Goal: Understand process/instructions: Learn how to perform a task or action

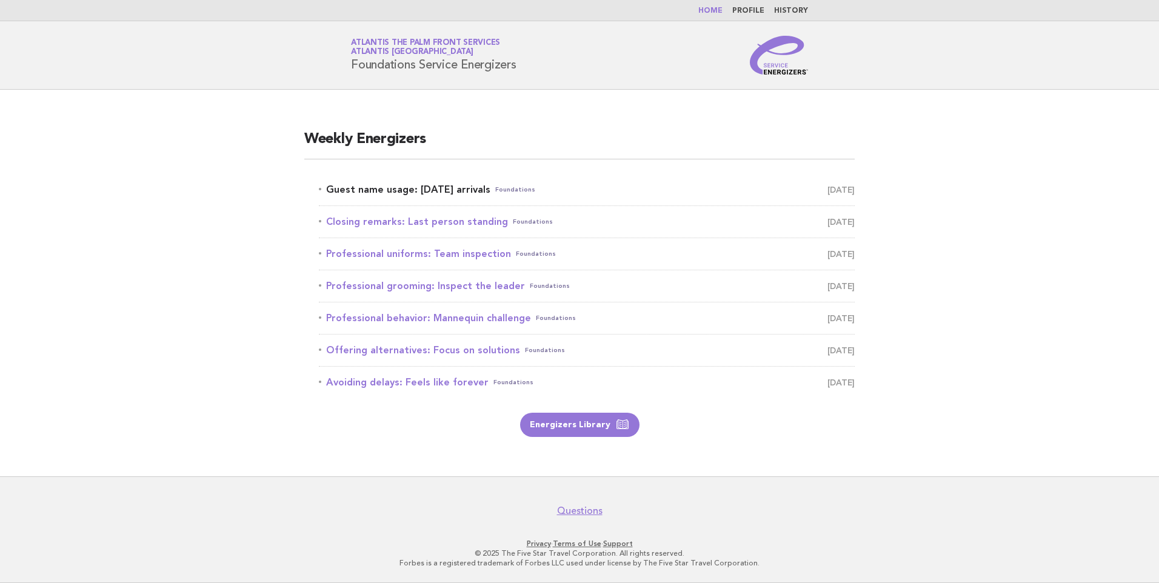
click at [416, 193] on link "Guest name usage: [DATE] arrivals Foundations [DATE]" at bounding box center [587, 189] width 536 height 17
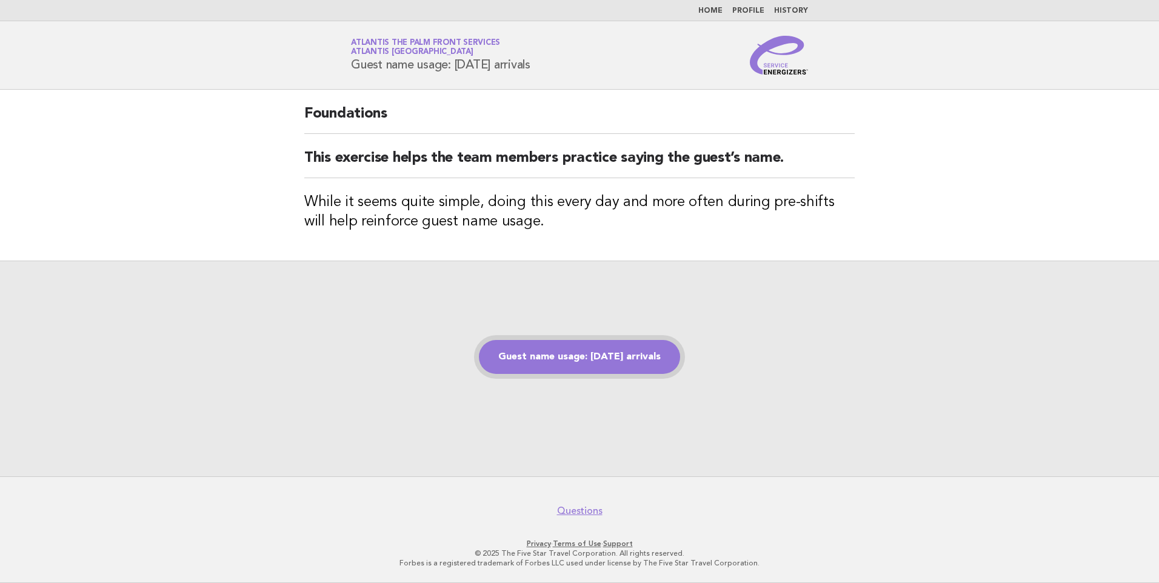
click at [609, 360] on link "Guest name usage: [DATE] arrivals" at bounding box center [579, 357] width 201 height 34
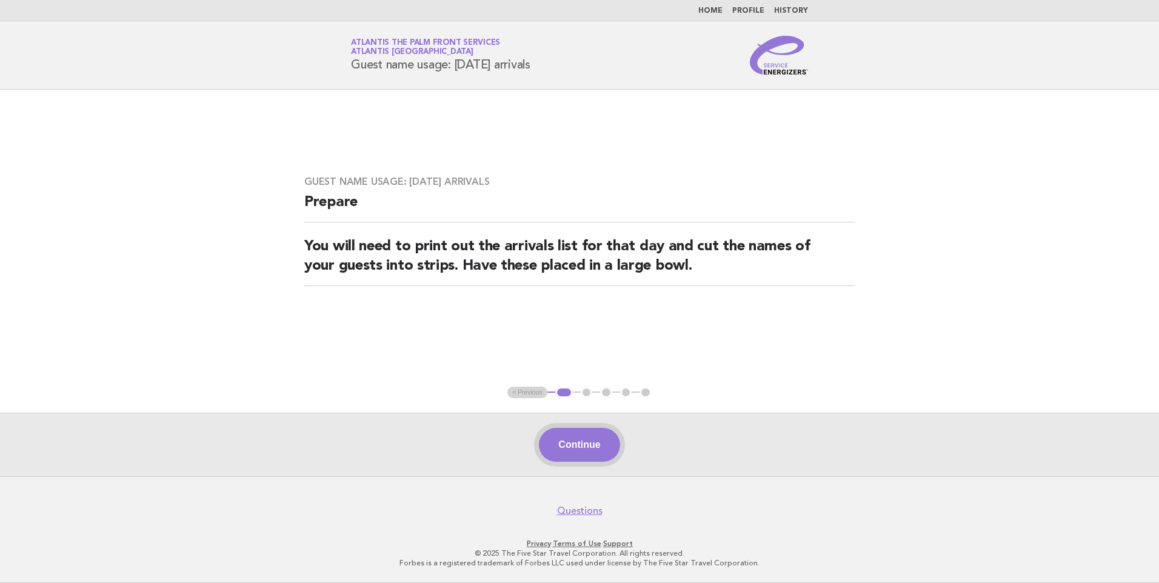
click at [577, 445] on button "Continue" at bounding box center [579, 445] width 81 height 34
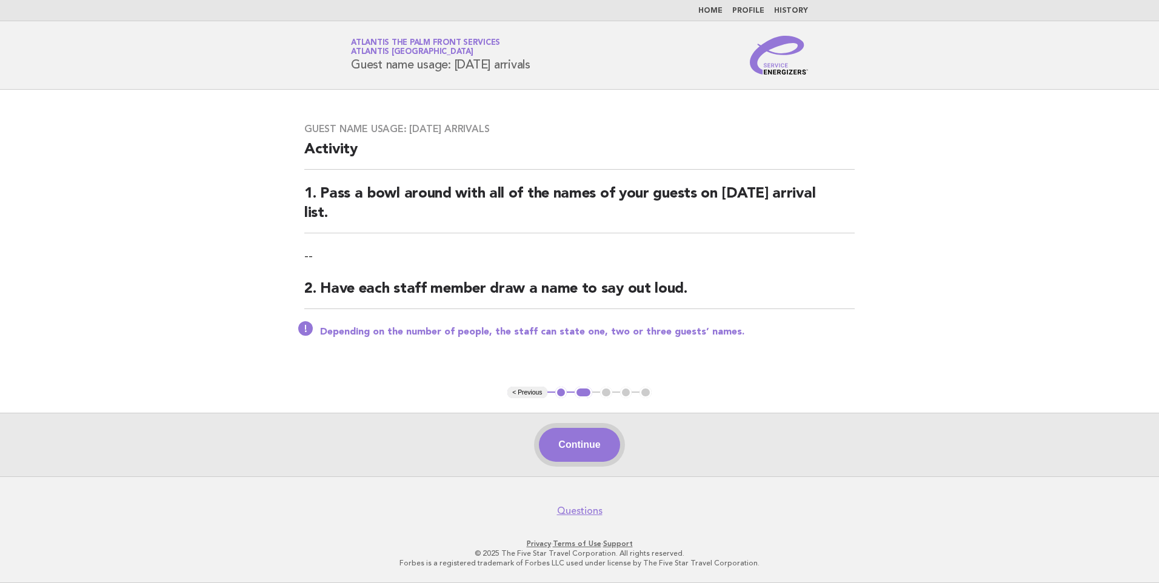
click at [551, 446] on button "Continue" at bounding box center [579, 445] width 81 height 34
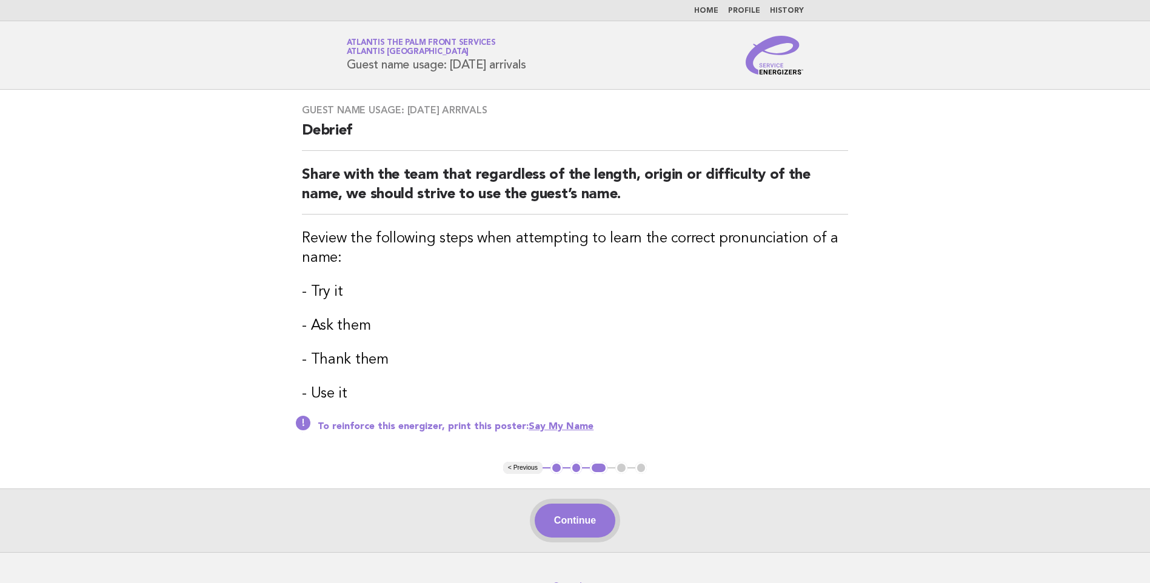
click at [590, 524] on button "Continue" at bounding box center [575, 521] width 81 height 34
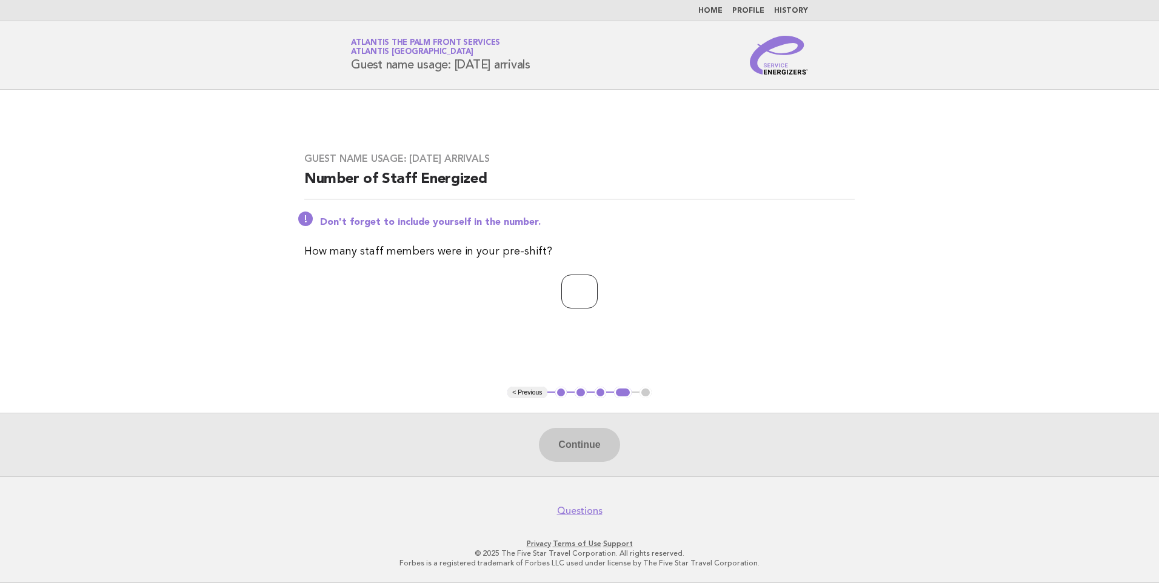
click at [589, 300] on input "number" at bounding box center [579, 292] width 36 height 34
type input "**"
click at [574, 431] on button "Continue" at bounding box center [579, 445] width 81 height 34
